Goal: Information Seeking & Learning: Learn about a topic

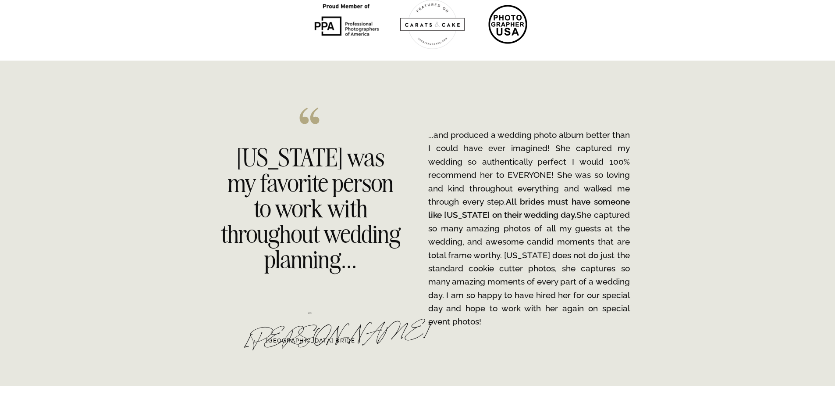
scroll to position [1750, 0]
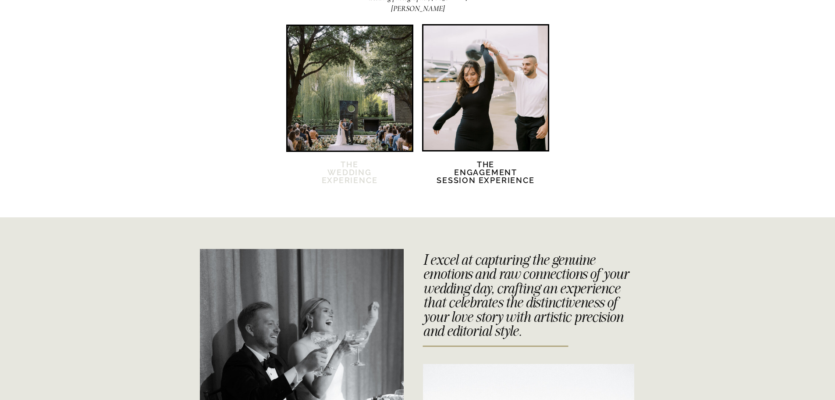
click at [325, 176] on h2 "The Wedding Experience" at bounding box center [349, 178] width 75 height 34
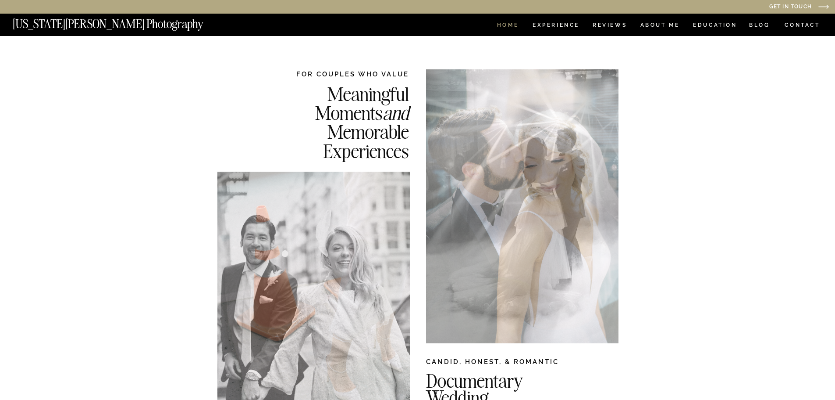
click at [518, 25] on nav "HOME" at bounding box center [508, 25] width 25 height 7
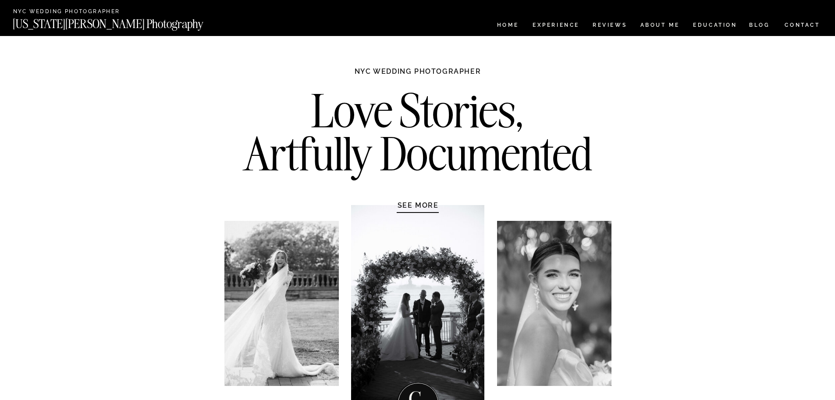
click at [429, 209] on h1 "SEE MORE" at bounding box center [418, 204] width 83 height 9
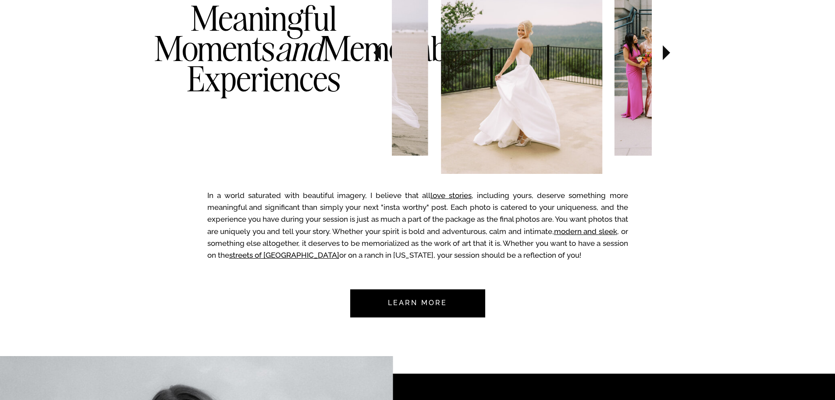
click at [436, 305] on nav "Learn more" at bounding box center [418, 303] width 82 height 28
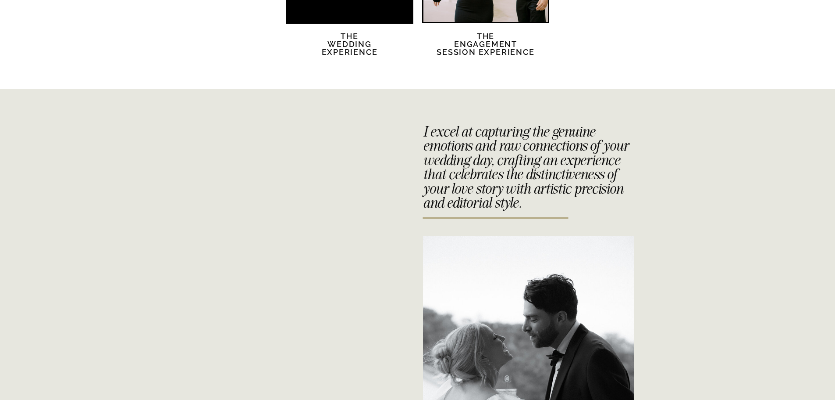
scroll to position [2098, 0]
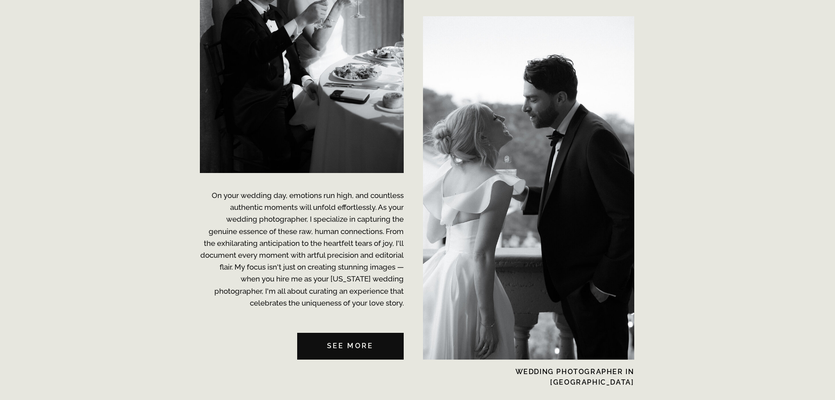
click at [364, 341] on nav "See MORE" at bounding box center [350, 345] width 107 height 27
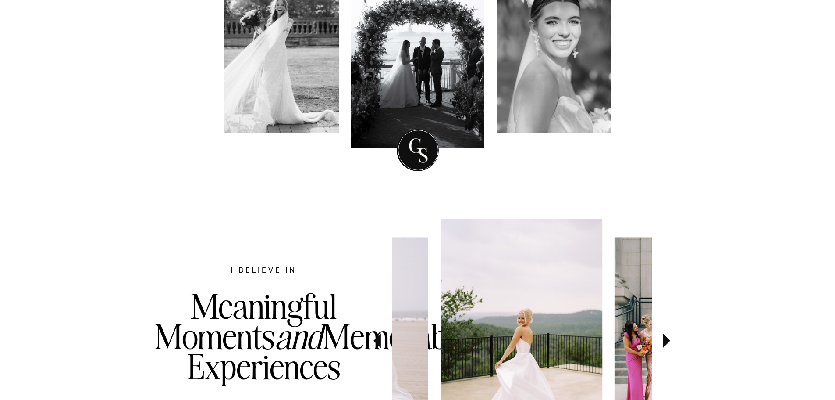
scroll to position [0, 0]
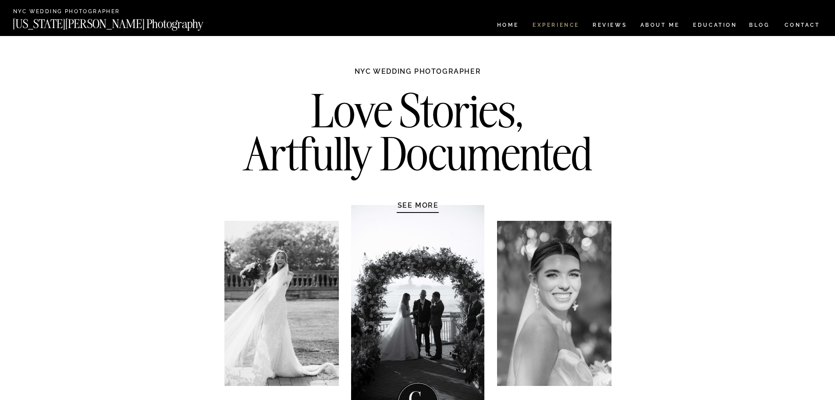
click at [566, 23] on nav "Experience" at bounding box center [556, 25] width 46 height 7
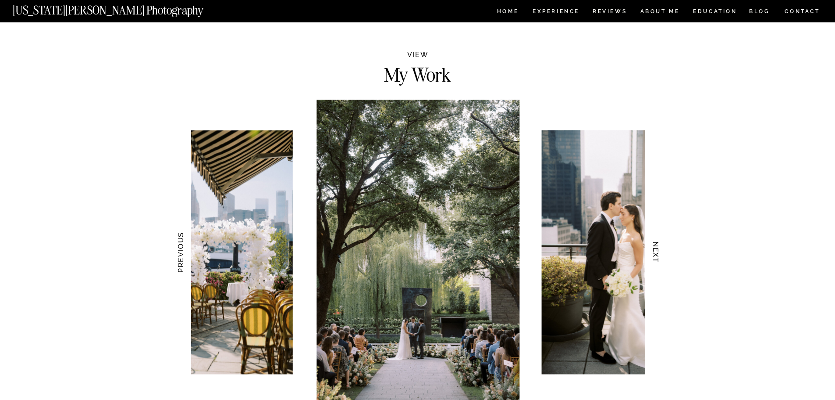
scroll to position [833, 0]
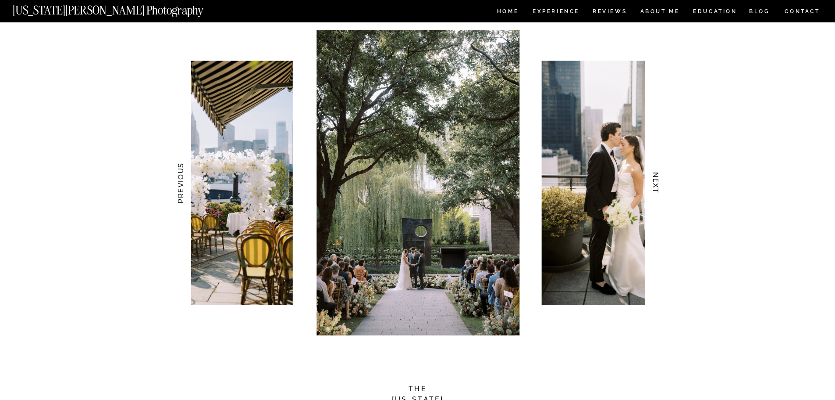
click at [657, 181] on h3 "NEXT" at bounding box center [655, 182] width 9 height 55
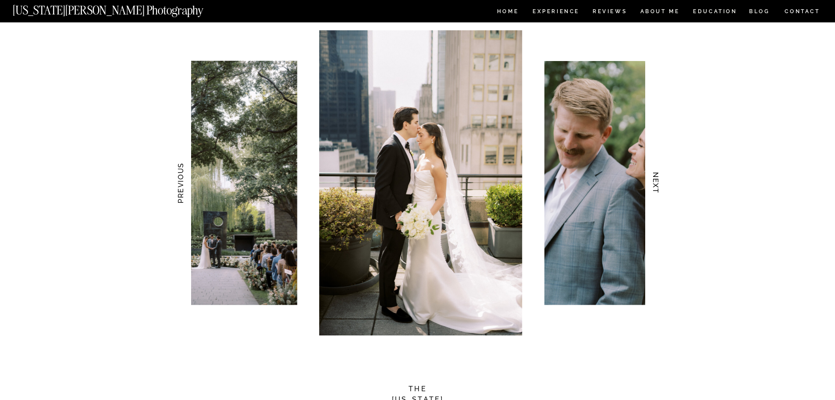
click at [657, 181] on h3 "NEXT" at bounding box center [655, 182] width 9 height 55
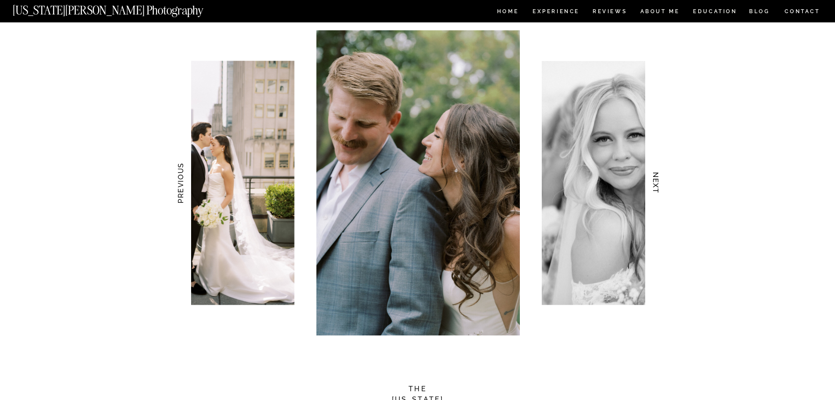
click at [657, 181] on h3 "NEXT" at bounding box center [655, 182] width 9 height 55
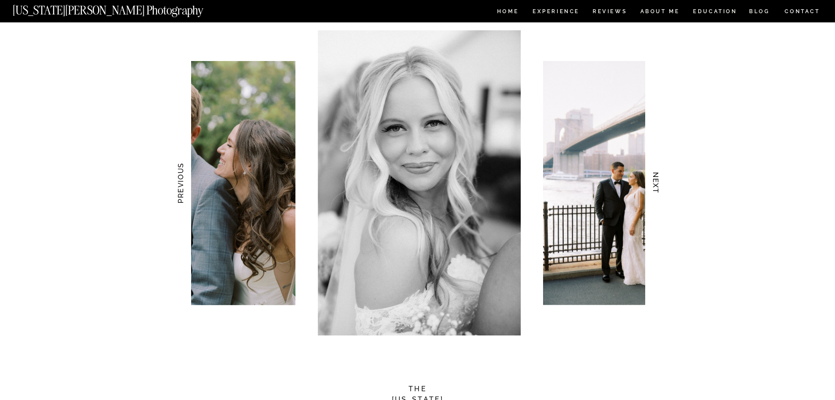
click at [657, 181] on h3 "NEXT" at bounding box center [655, 182] width 9 height 55
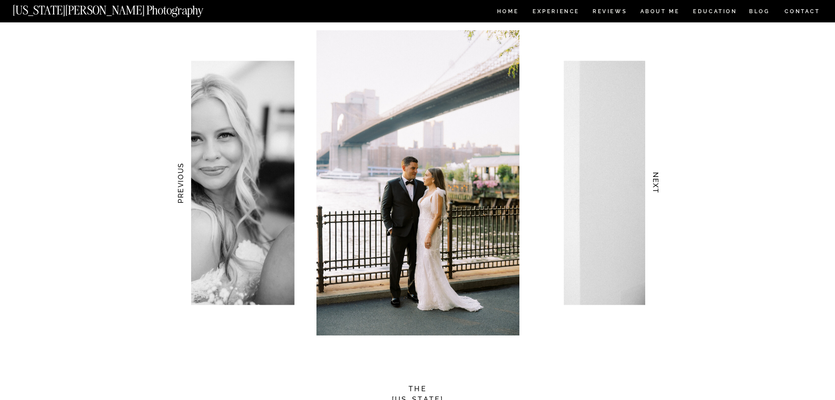
click at [657, 181] on h3 "NEXT" at bounding box center [655, 182] width 9 height 55
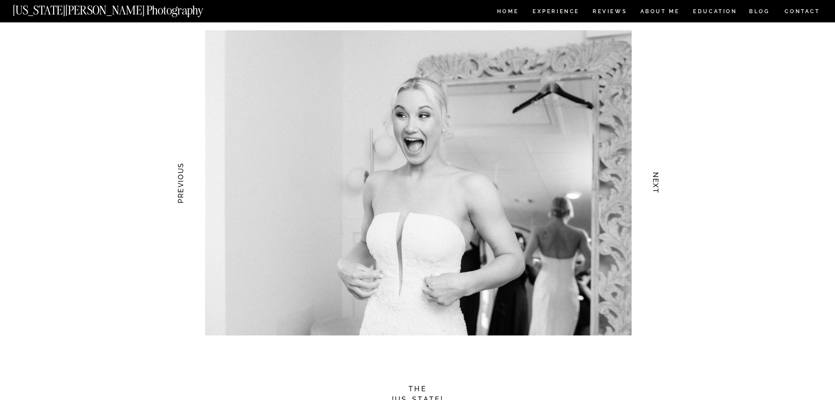
click at [657, 181] on h3 "NEXT" at bounding box center [655, 182] width 9 height 55
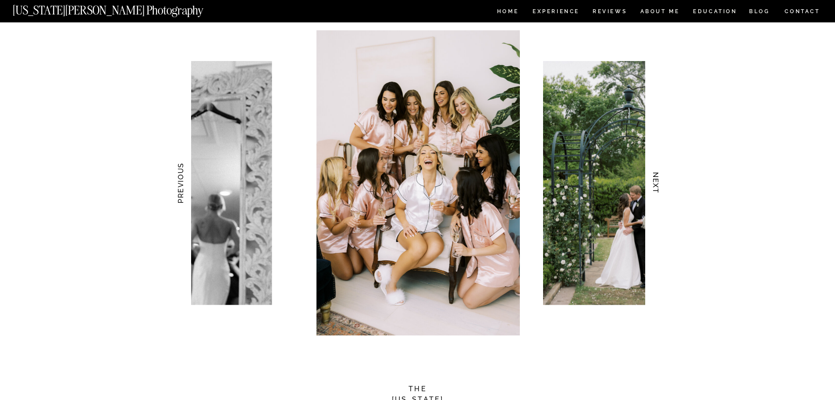
click at [657, 181] on h3 "NEXT" at bounding box center [655, 182] width 9 height 55
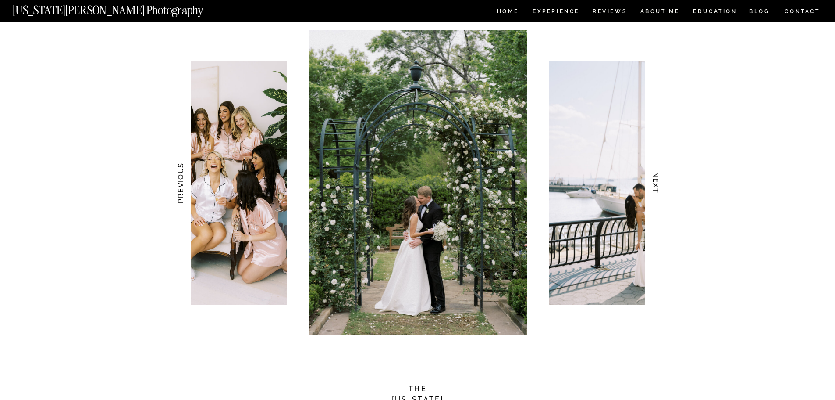
click at [657, 181] on h3 "NEXT" at bounding box center [655, 182] width 9 height 55
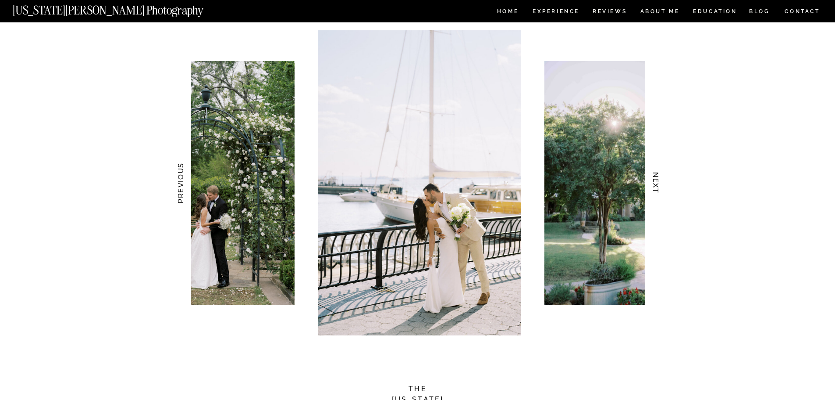
click at [657, 181] on h3 "NEXT" at bounding box center [655, 182] width 9 height 55
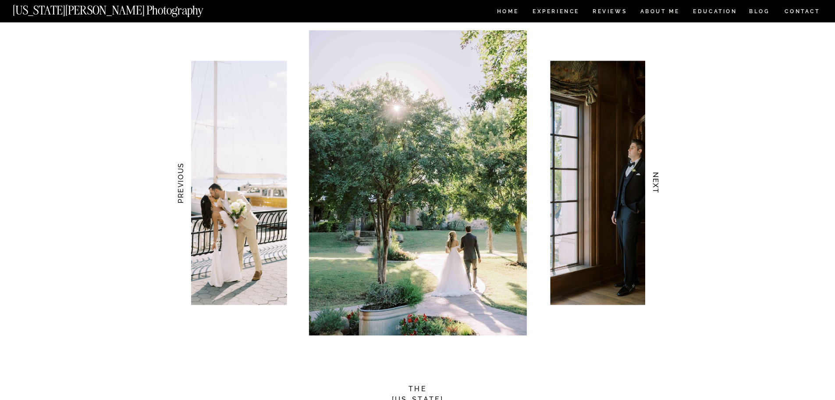
click at [657, 181] on h3 "NEXT" at bounding box center [655, 182] width 9 height 55
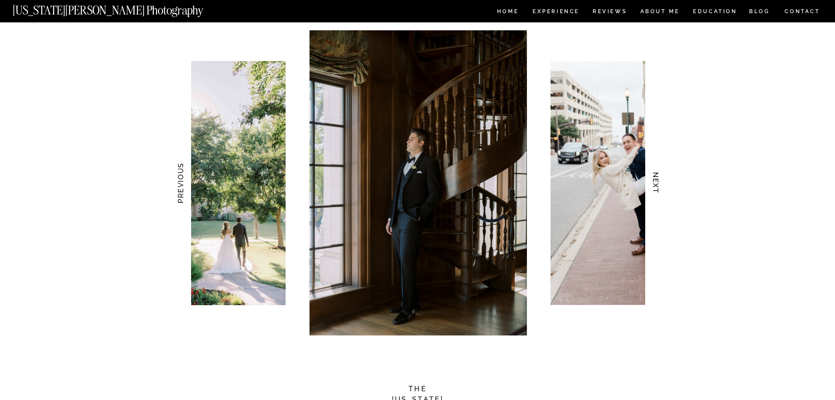
click at [657, 181] on h3 "NEXT" at bounding box center [655, 182] width 9 height 55
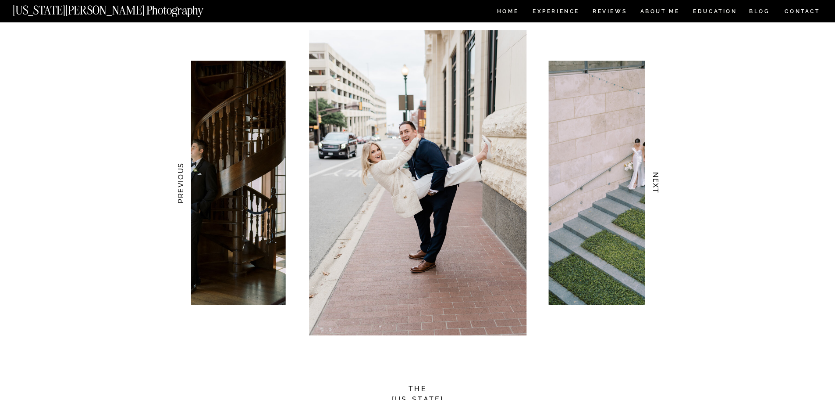
click at [657, 181] on h3 "NEXT" at bounding box center [655, 182] width 9 height 55
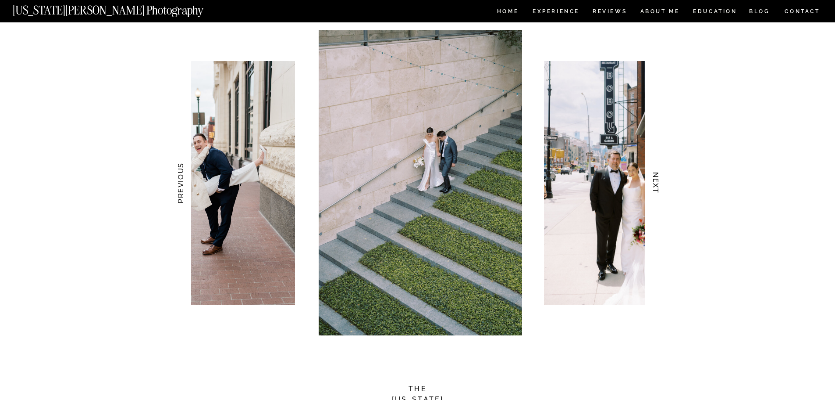
click at [657, 181] on h3 "NEXT" at bounding box center [655, 182] width 9 height 55
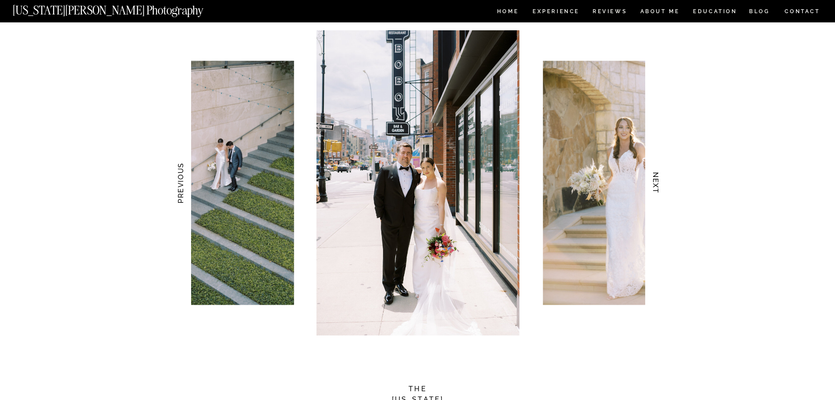
click at [657, 181] on h3 "NEXT" at bounding box center [655, 182] width 9 height 55
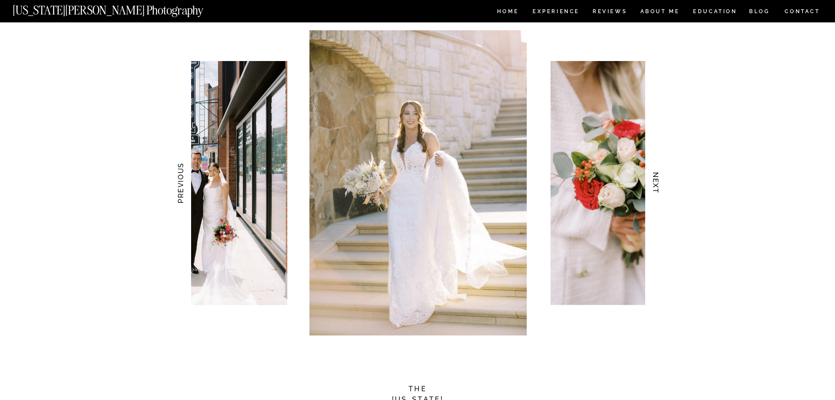
click at [657, 181] on h3 "NEXT" at bounding box center [655, 182] width 9 height 55
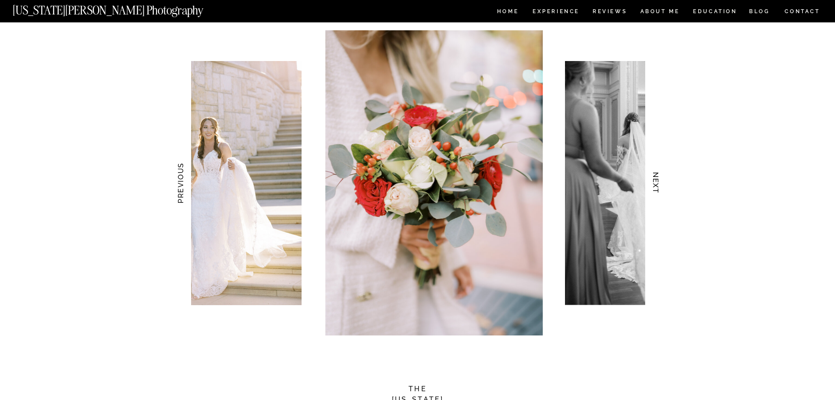
click at [657, 181] on h3 "NEXT" at bounding box center [655, 182] width 9 height 55
